Goal: Transaction & Acquisition: Purchase product/service

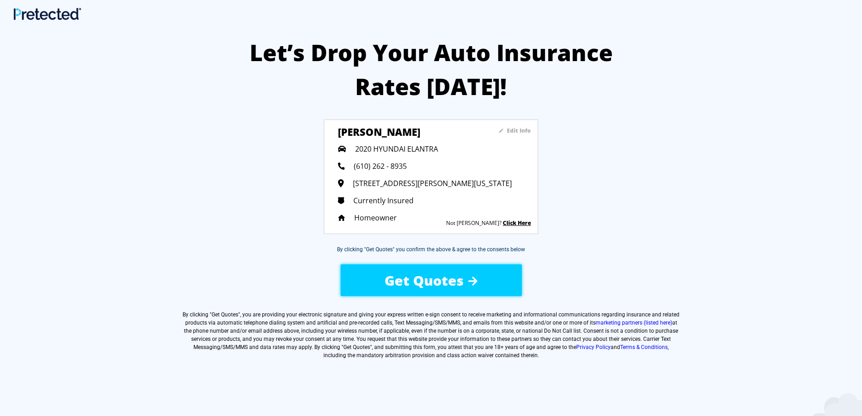
click at [423, 281] on span "Get Quotes" at bounding box center [424, 280] width 79 height 19
click at [413, 280] on div "Get Quotes" at bounding box center [431, 281] width 181 height 32
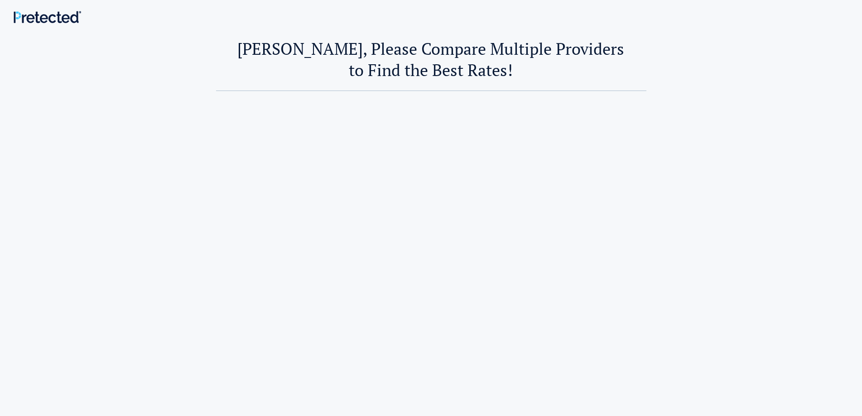
click at [434, 277] on div at bounding box center [431, 280] width 530 height 379
